Goal: Task Accomplishment & Management: Manage account settings

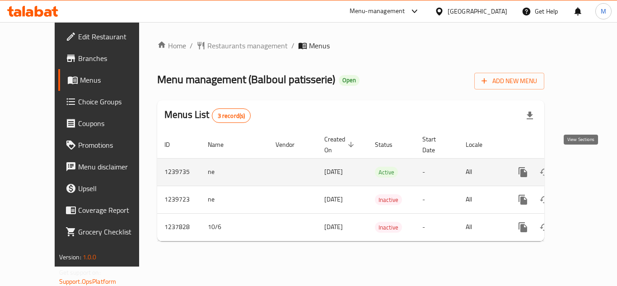
click at [584, 168] on icon "enhanced table" at bounding box center [588, 172] width 8 height 8
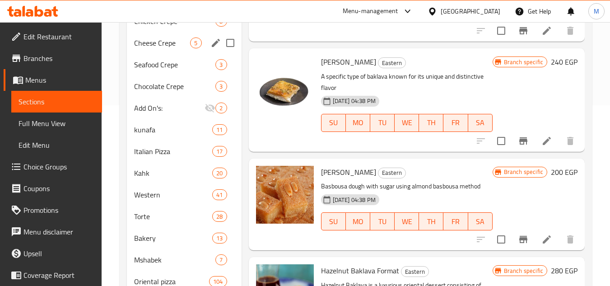
scroll to position [226, 0]
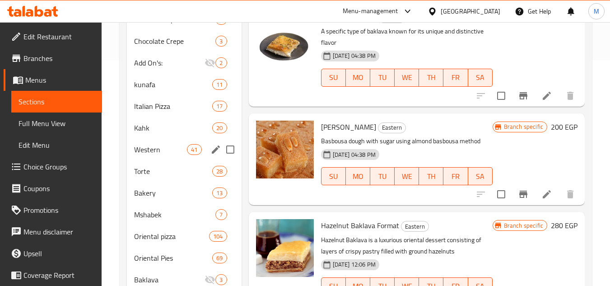
click at [162, 155] on div "Western 41" at bounding box center [184, 150] width 114 height 22
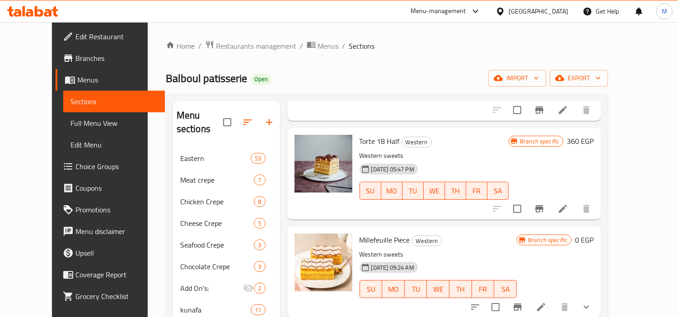
scroll to position [1089, 0]
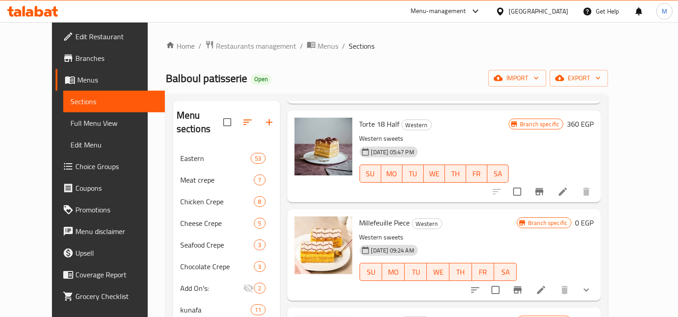
click at [546, 285] on icon at bounding box center [541, 290] width 11 height 11
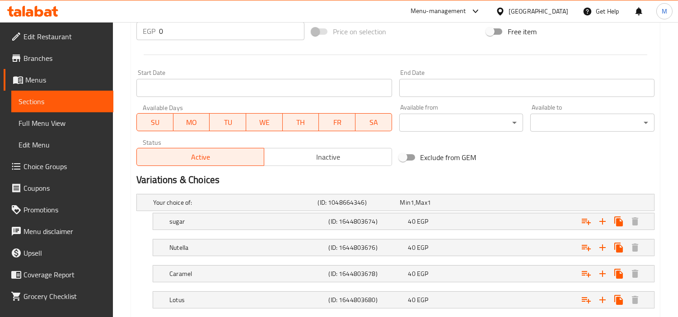
scroll to position [400, 0]
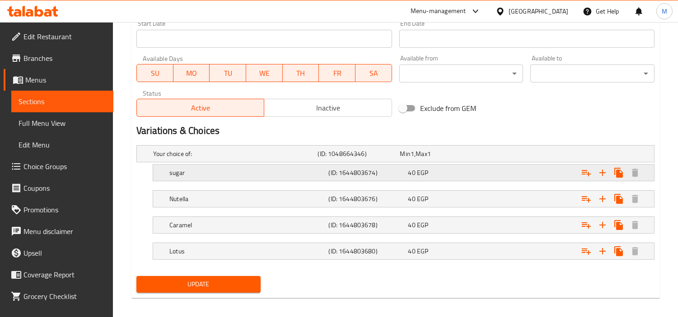
click at [213, 172] on h5 "sugar" at bounding box center [246, 172] width 155 height 9
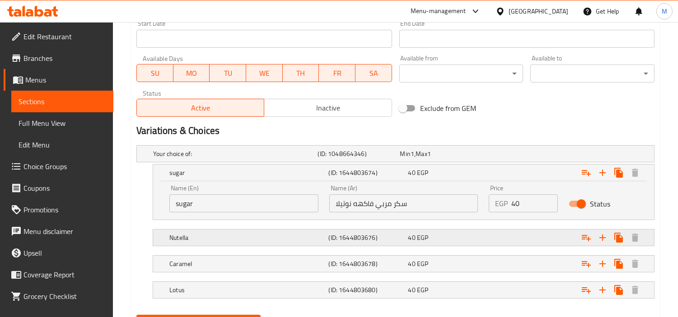
click at [217, 239] on h5 "Nutella" at bounding box center [246, 237] width 155 height 9
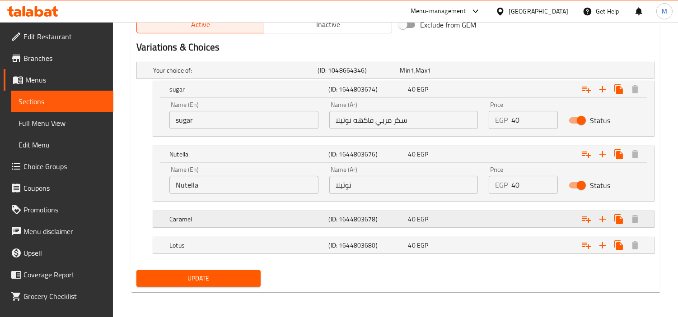
click at [217, 216] on h5 "Caramel" at bounding box center [246, 219] width 155 height 9
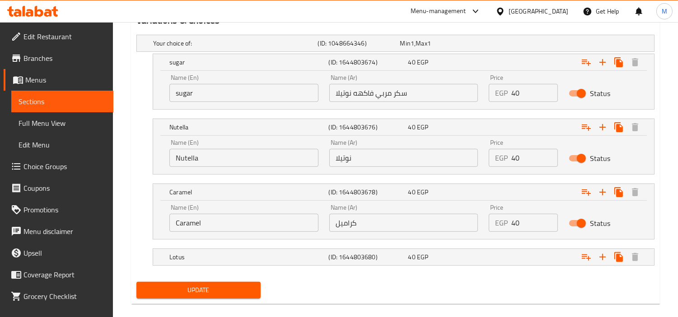
scroll to position [522, 0]
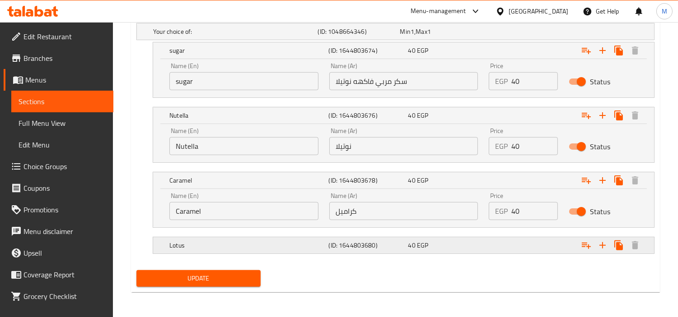
click at [219, 239] on div "Lotus" at bounding box center [247, 245] width 159 height 13
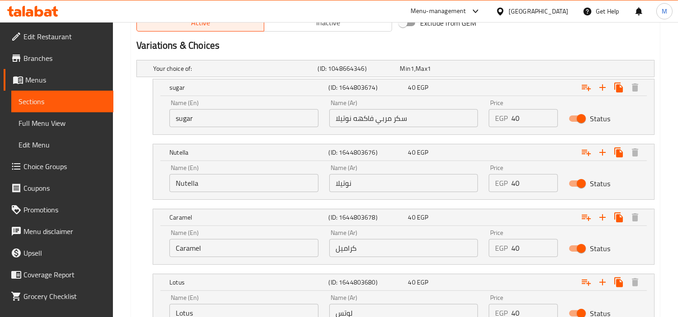
scroll to position [411, 0]
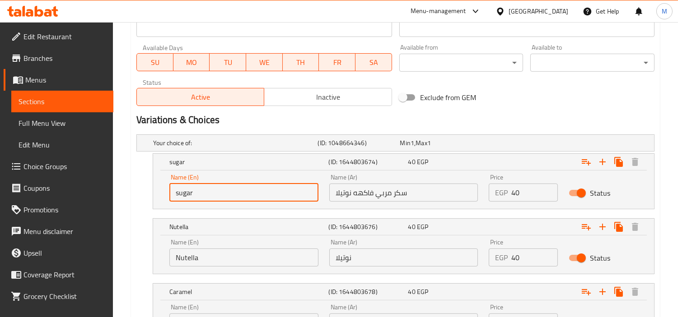
click at [237, 193] on input "sugar" at bounding box center [243, 193] width 149 height 18
click at [237, 193] on input "sugar jam fruits nutella" at bounding box center [243, 193] width 149 height 18
click at [242, 191] on input "sugar jam fruits nutella" at bounding box center [243, 193] width 149 height 18
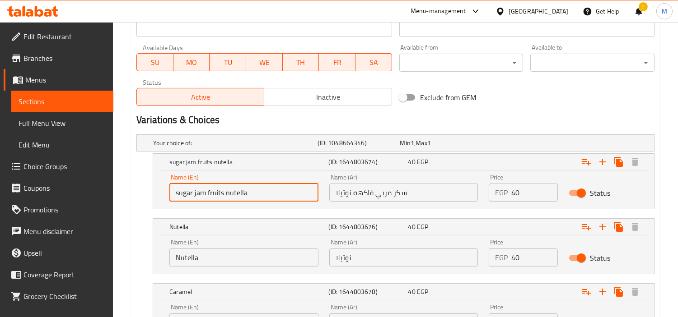
click at [242, 191] on input "sugar jam fruits nutella" at bounding box center [243, 193] width 149 height 18
type input "Sugar Jam Fruits Nutella"
click at [272, 196] on input "Sugar Jam Fruits Nutella" at bounding box center [243, 193] width 149 height 18
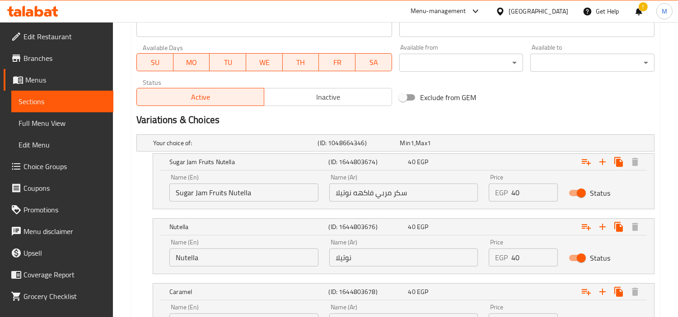
click at [131, 197] on div "Update Millefeuille Piece Change Image Size: 1200 x 800 px / Image formats: jpg…" at bounding box center [395, 60] width 529 height 766
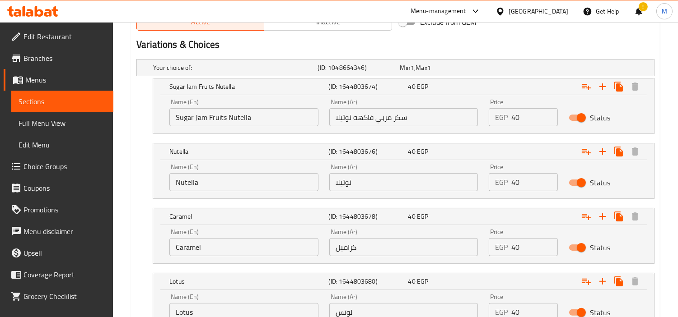
scroll to position [561, 0]
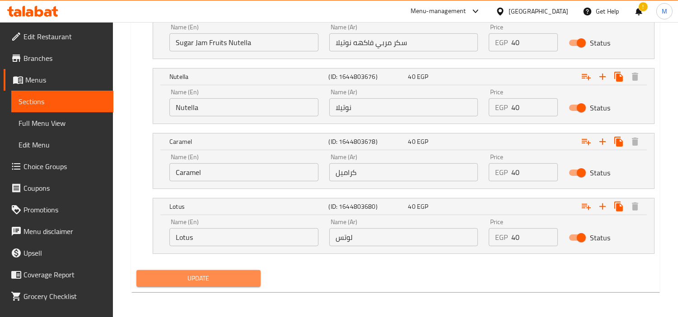
click at [182, 285] on button "Update" at bounding box center [198, 278] width 124 height 17
click at [446, 46] on input "سكر مربي فاكهه نوتيلا" at bounding box center [403, 42] width 149 height 18
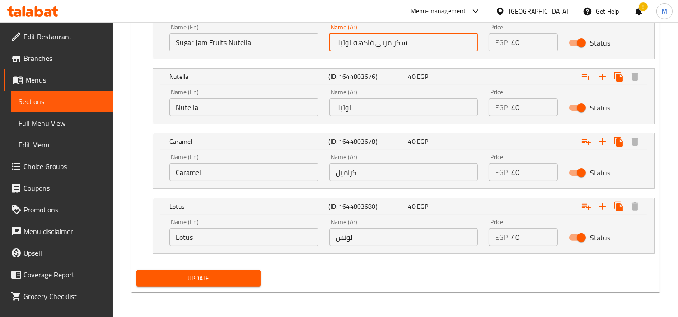
click at [446, 46] on input "سكر مربي فاكهه نوتيلا" at bounding box center [403, 42] width 149 height 18
click at [205, 279] on span "Update" at bounding box center [199, 278] width 110 height 11
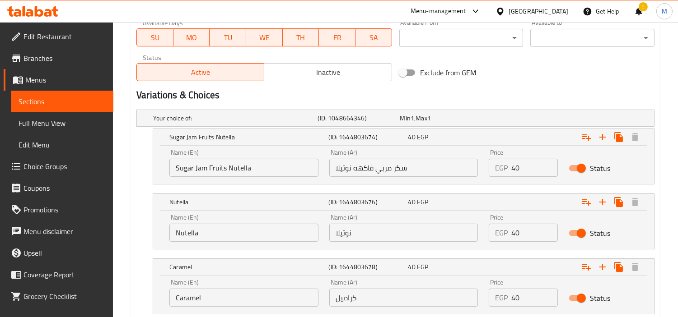
scroll to position [360, 0]
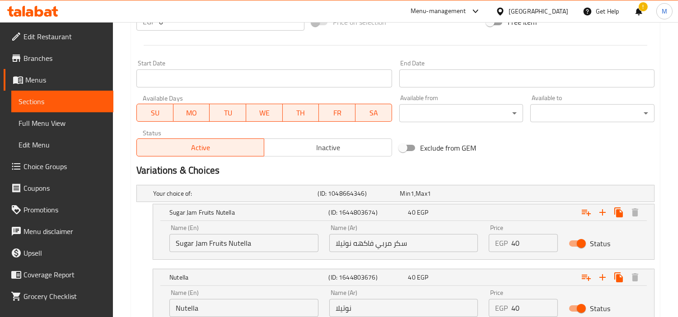
click at [322, 162] on div "Variations & Choices" at bounding box center [395, 170] width 525 height 21
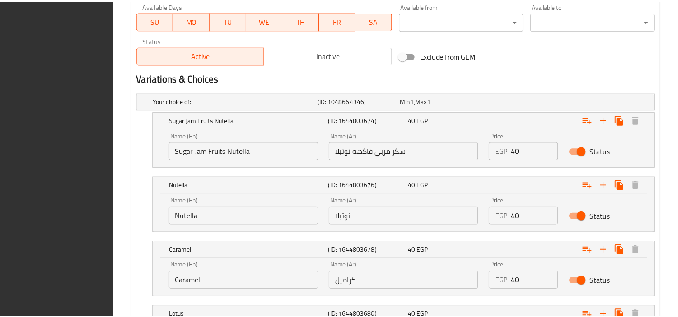
scroll to position [561, 0]
